Goal: Task Accomplishment & Management: Manage account settings

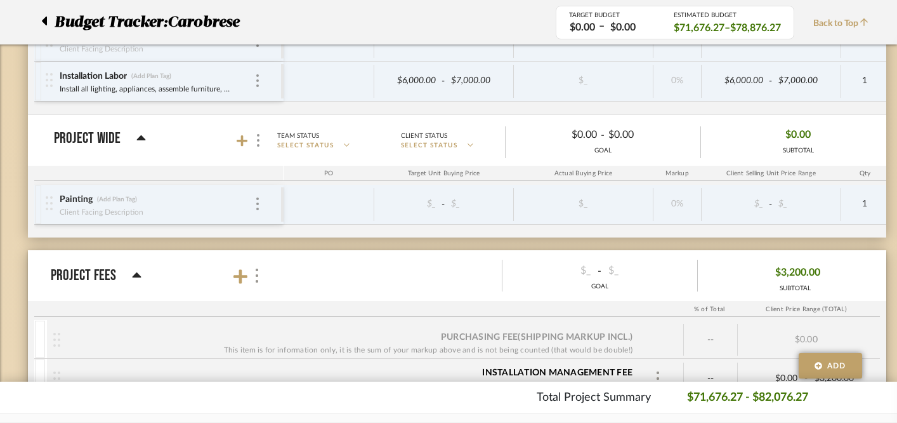
scroll to position [2037, 0]
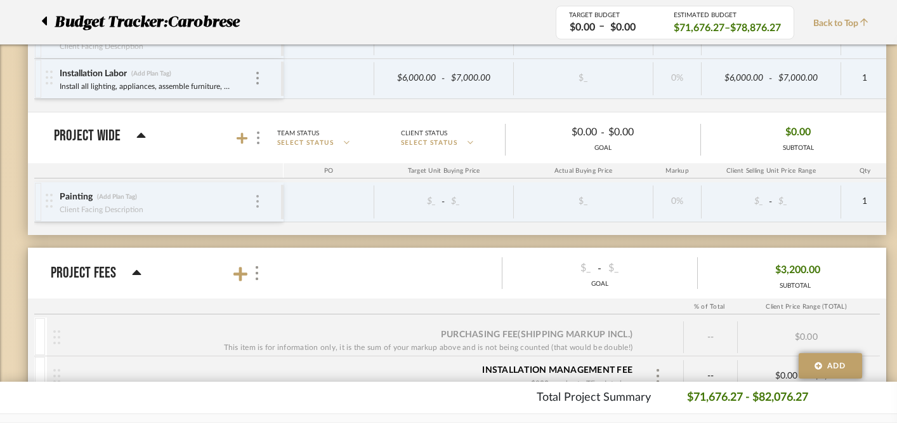
click at [256, 197] on img at bounding box center [257, 201] width 3 height 13
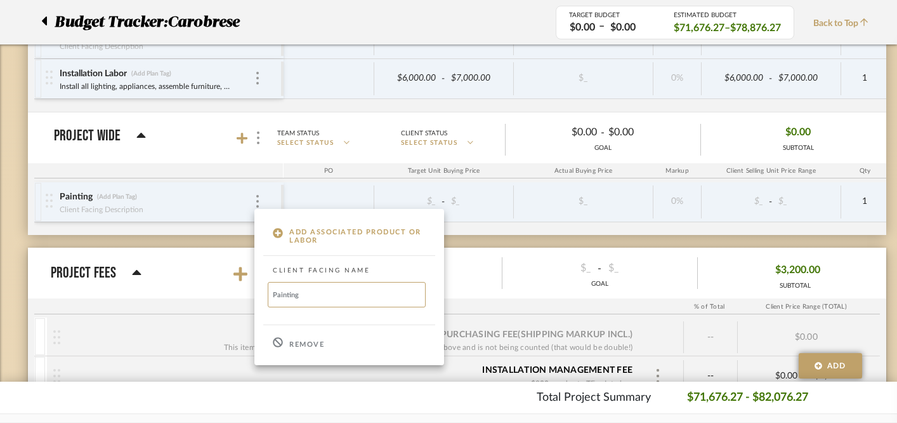
click at [298, 346] on p "Remove" at bounding box center [306, 344] width 35 height 9
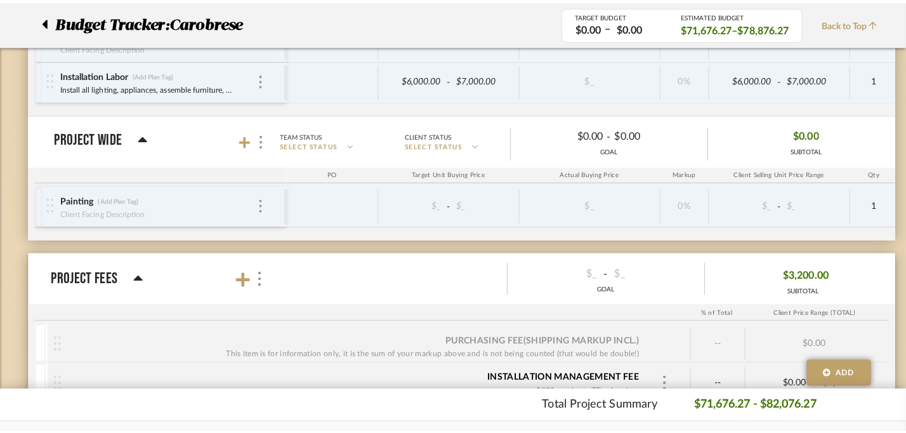
scroll to position [0, 0]
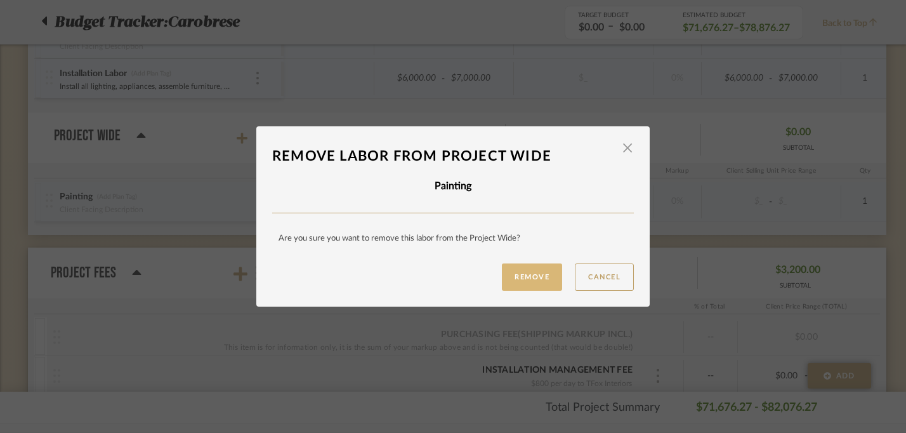
click at [508, 273] on button "Remove" at bounding box center [532, 276] width 60 height 27
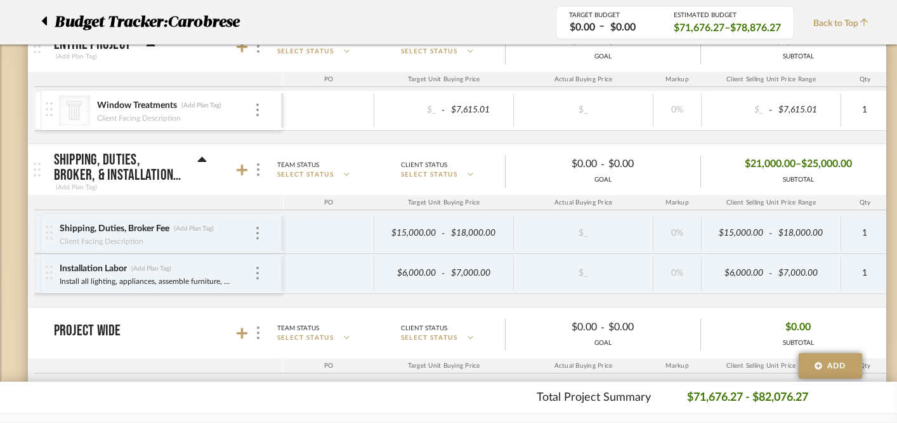
scroll to position [1845, 0]
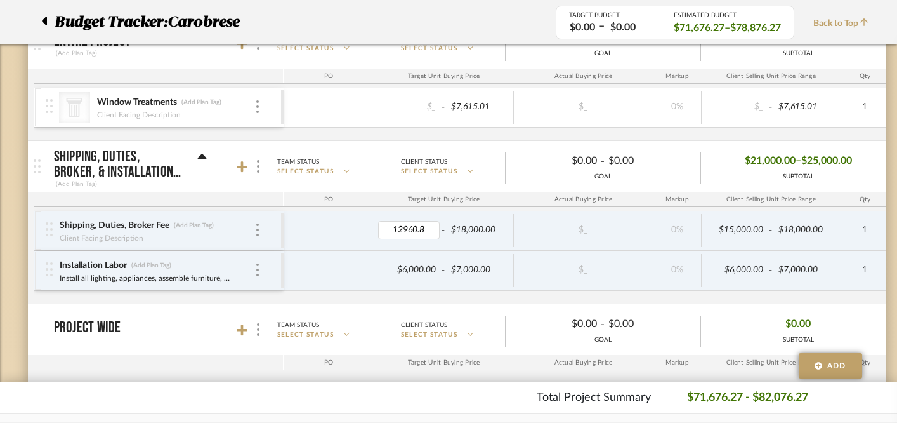
type input "12960.88"
click at [336, 238] on div at bounding box center [329, 230] width 91 height 33
type input "12,"
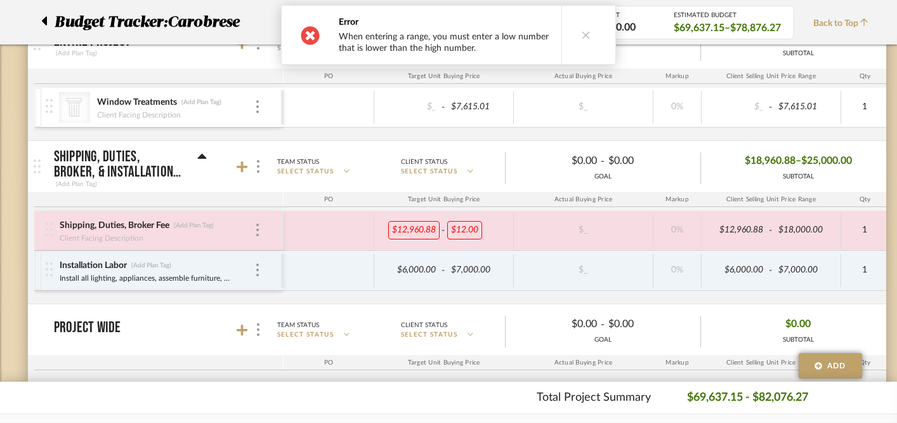
click at [582, 29] on button at bounding box center [585, 35] width 49 height 58
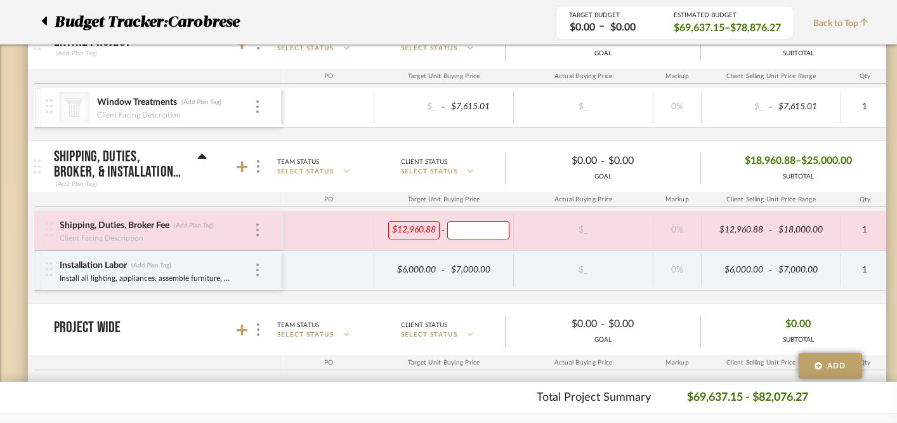
type input "4"
type input "1"
type input "18000"
click at [355, 269] on div at bounding box center [329, 270] width 91 height 33
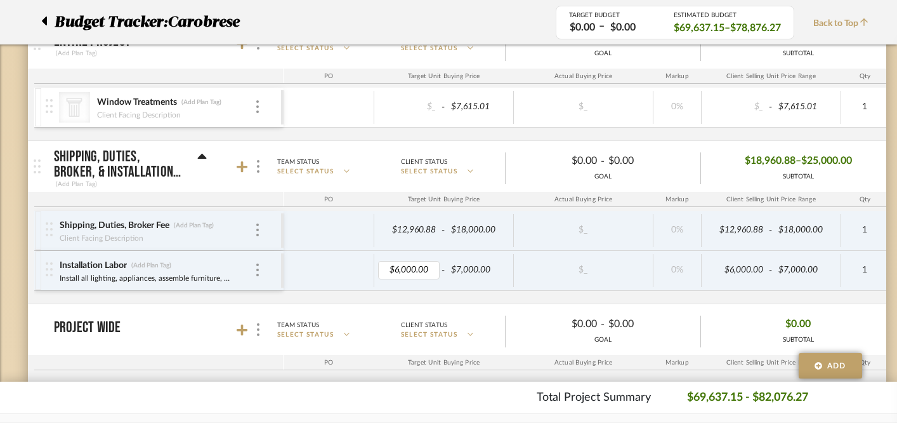
click at [331, 275] on div at bounding box center [329, 270] width 91 height 33
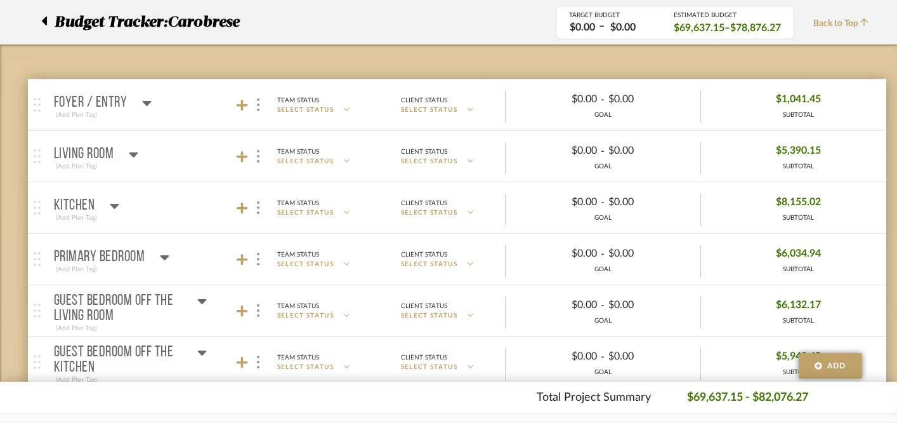
scroll to position [0, 0]
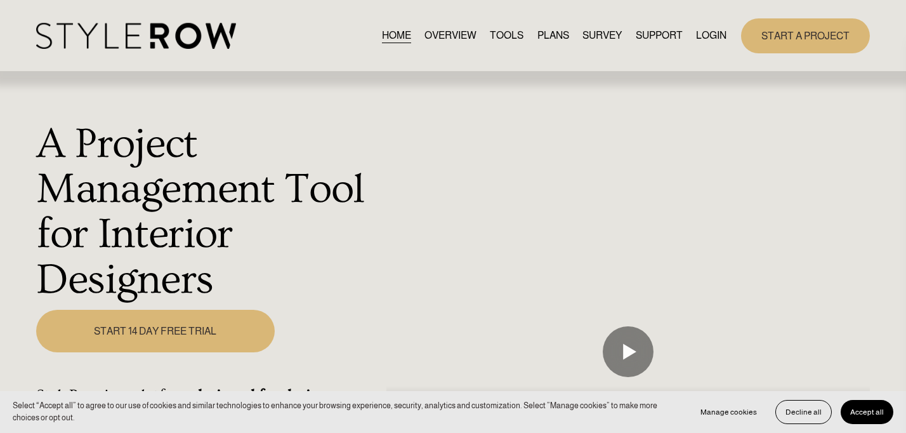
click at [712, 35] on link "LOGIN" at bounding box center [711, 35] width 30 height 17
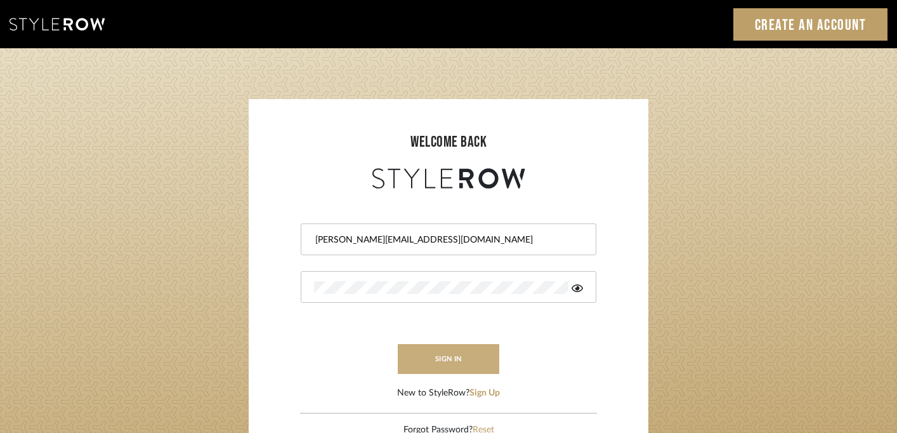
click at [438, 355] on button "sign in" at bounding box center [449, 359] width 102 height 30
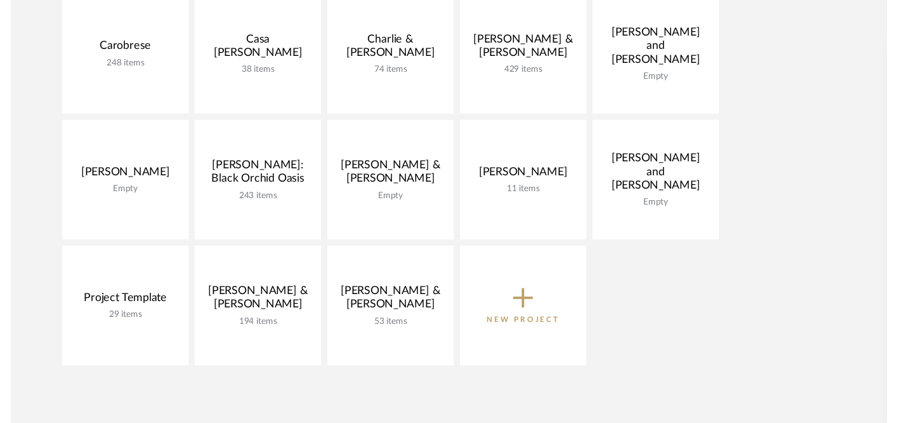
scroll to position [322, 0]
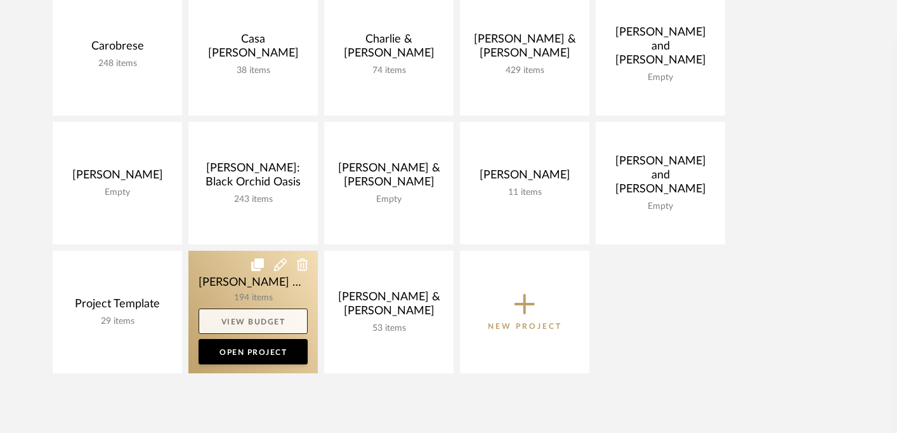
click at [250, 322] on link "View Budget" at bounding box center [253, 320] width 109 height 25
